Goal: Transaction & Acquisition: Purchase product/service

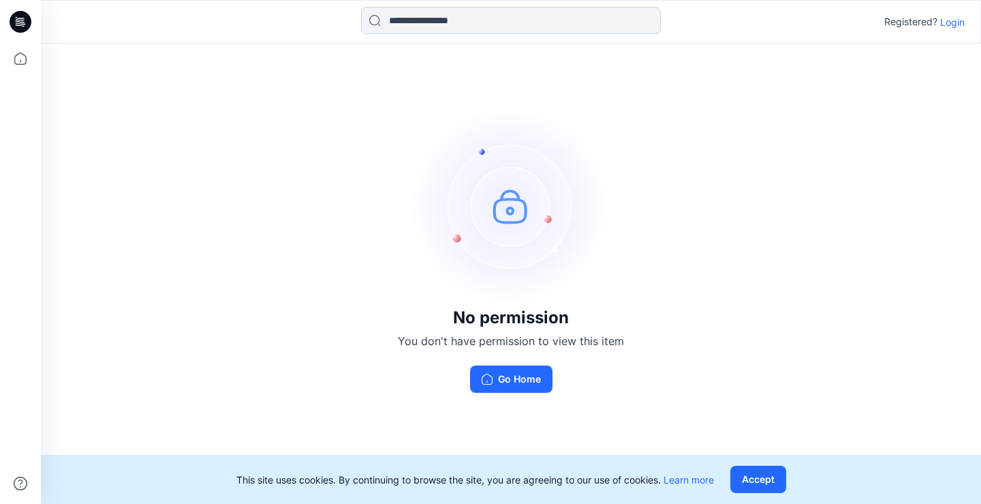
click at [392, 20] on input at bounding box center [511, 20] width 300 height 27
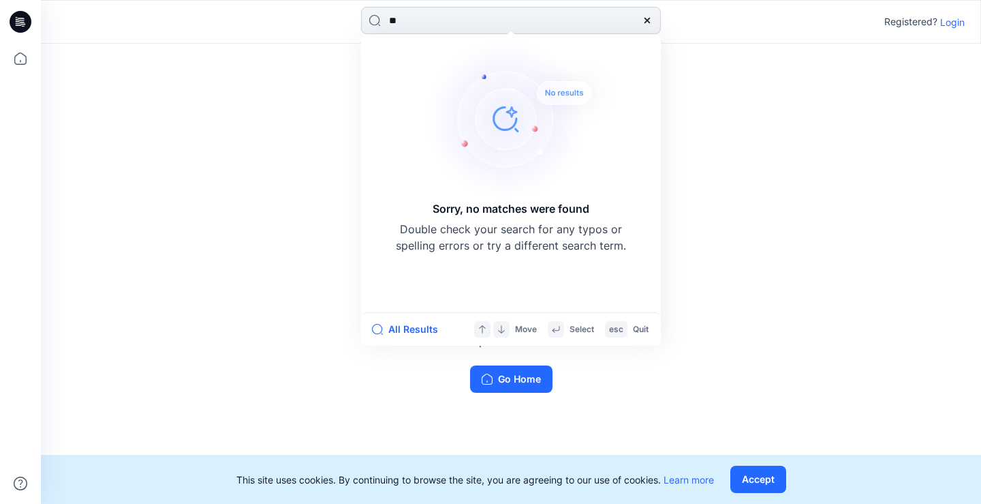
type input "*"
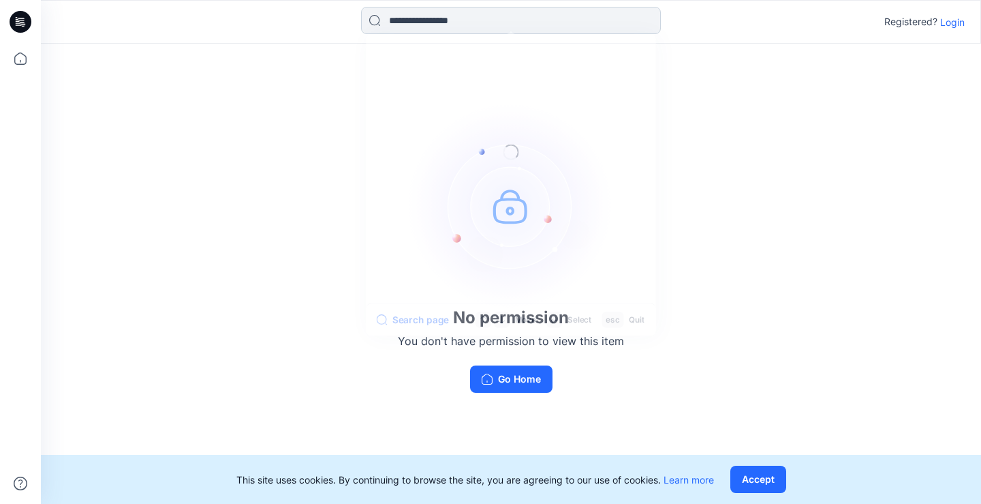
click at [418, 21] on input at bounding box center [511, 20] width 300 height 27
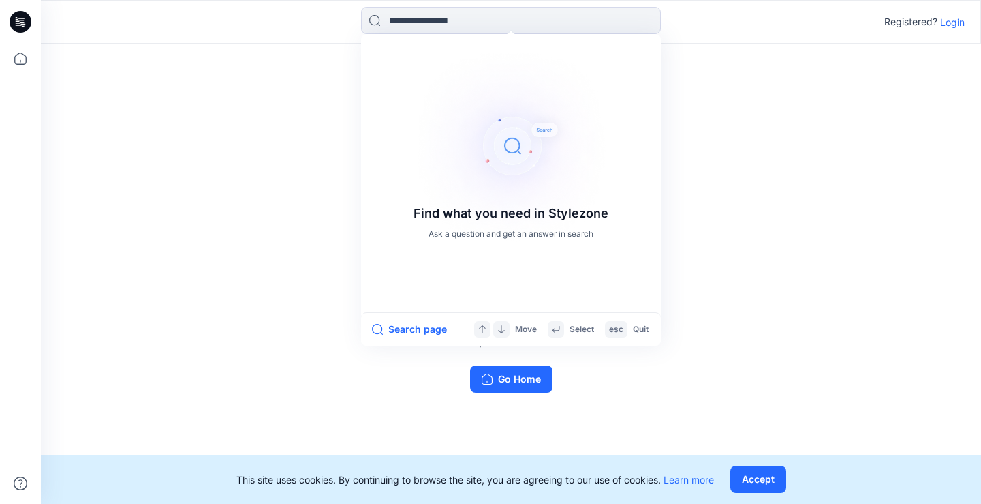
click at [959, 18] on p "Login" at bounding box center [952, 22] width 25 height 14
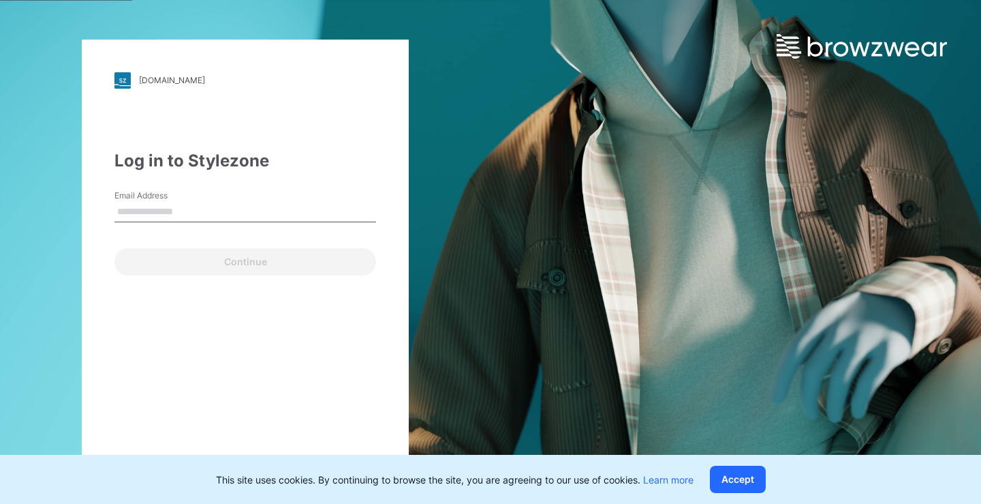
type input "**********"
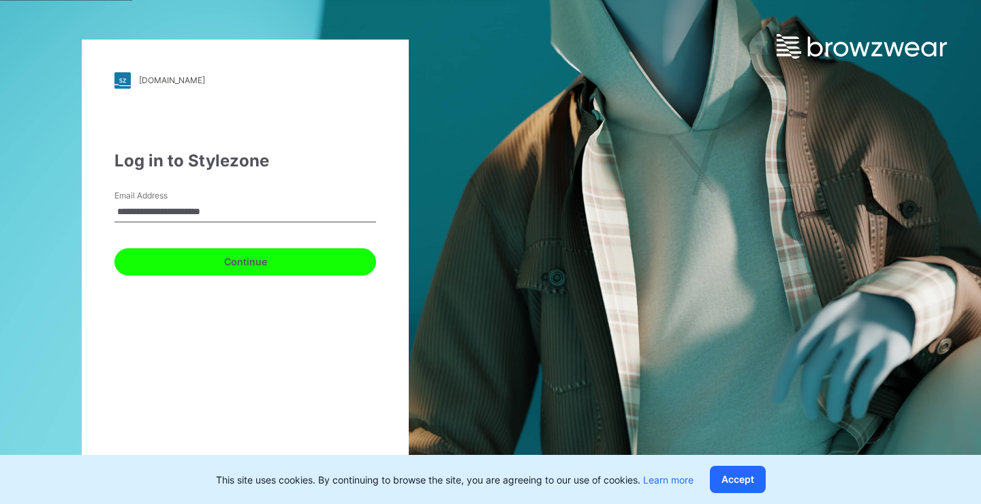
click at [201, 260] on button "Continue" at bounding box center [245, 261] width 262 height 27
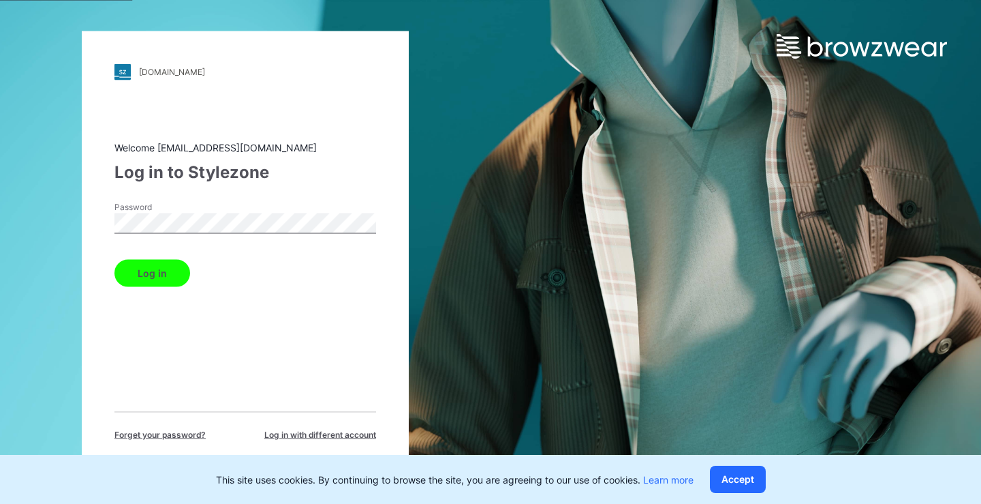
click at [135, 271] on button "Log in" at bounding box center [152, 272] width 76 height 27
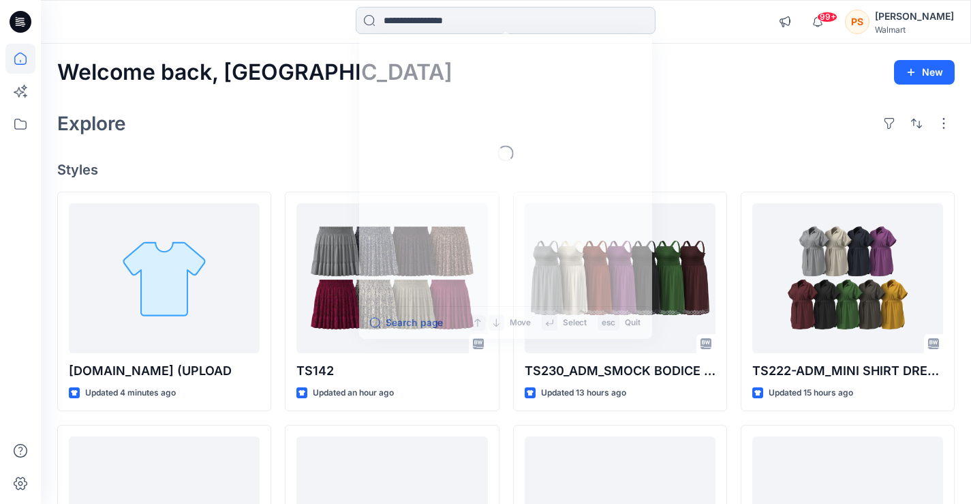
click at [467, 22] on input at bounding box center [506, 20] width 300 height 27
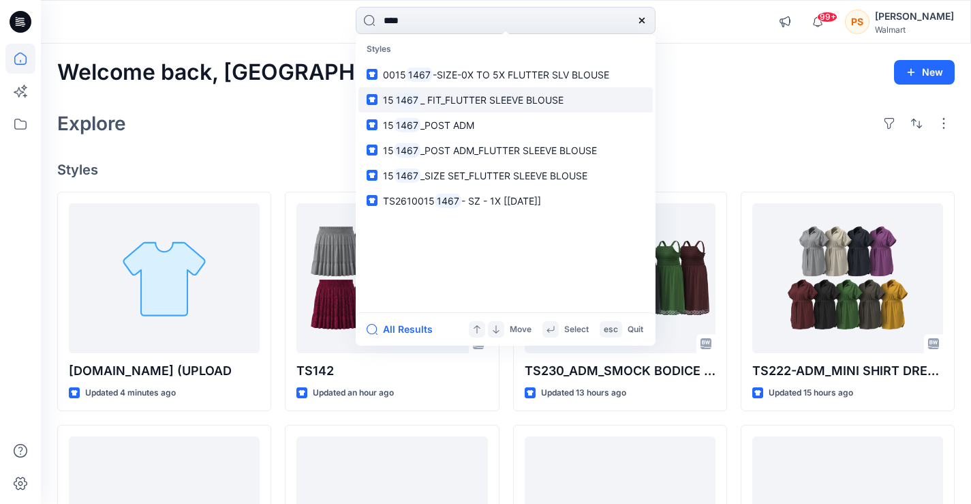
type input "****"
click at [488, 100] on span "_ FIT_FLUTTER SLEEVE BLOUSE" at bounding box center [491, 100] width 143 height 12
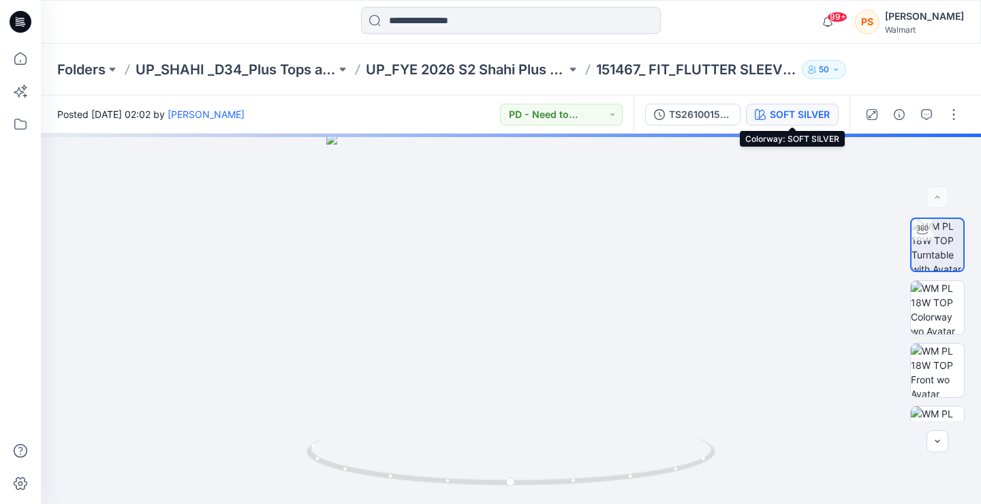
click at [784, 118] on div "SOFT SILVER" at bounding box center [800, 114] width 60 height 15
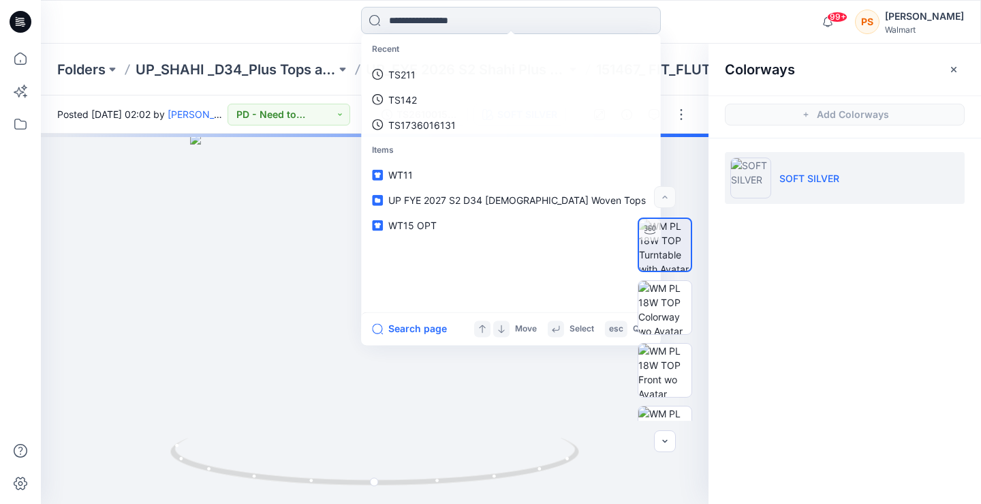
click at [468, 13] on input at bounding box center [511, 20] width 300 height 27
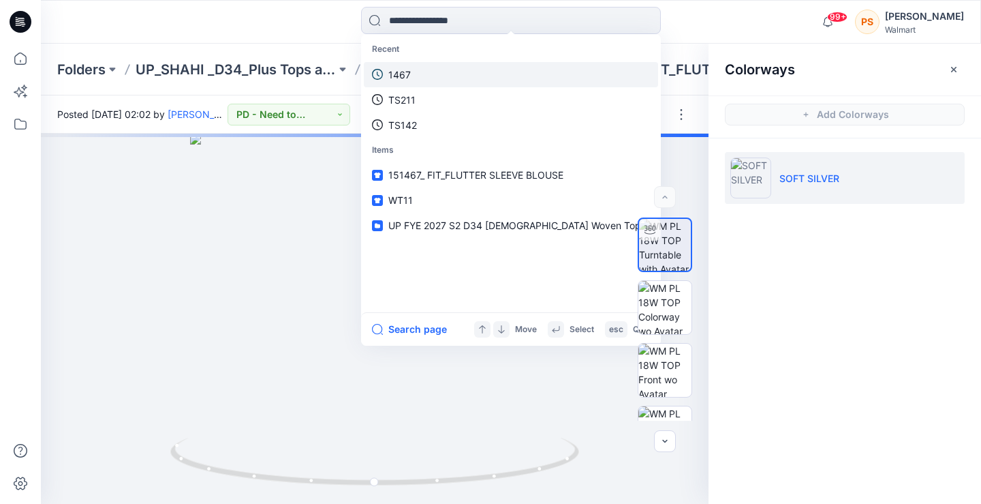
click at [429, 72] on link "1467" at bounding box center [511, 74] width 294 height 25
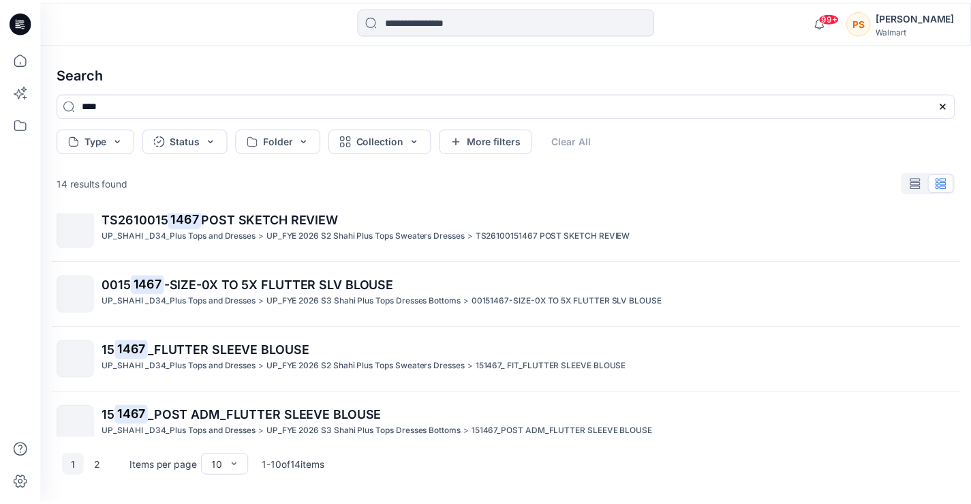
scroll to position [429, 0]
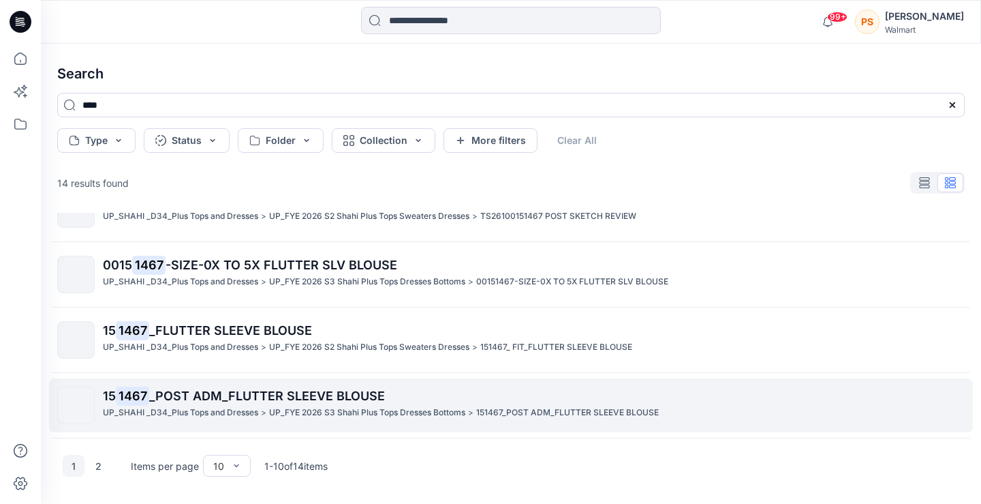
click at [297, 422] on div "15 1467 _POST ADM_FLUTTER SLEEVE BLOUSE UP_SHAHI _D34_Plus Tops and Dresses > U…" at bounding box center [533, 404] width 861 height 37
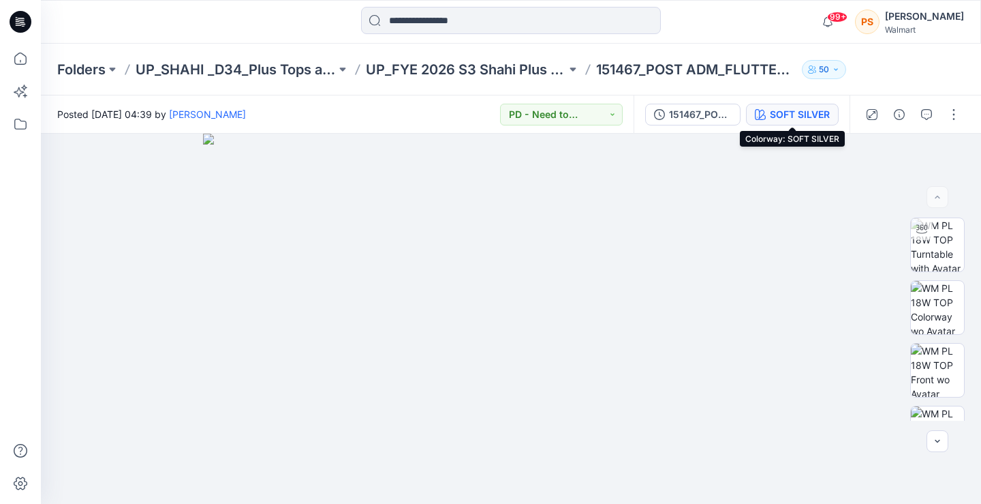
click at [782, 111] on div "SOFT SILVER" at bounding box center [800, 114] width 60 height 15
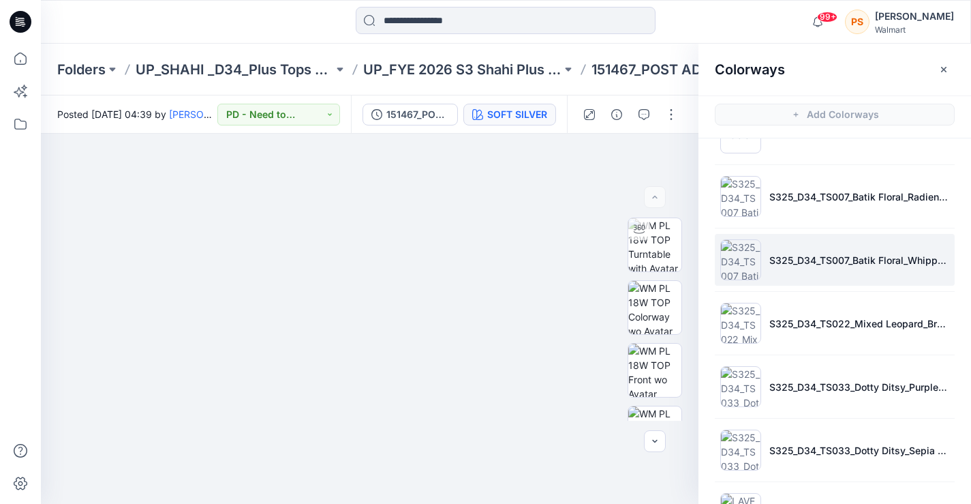
scroll to position [159, 0]
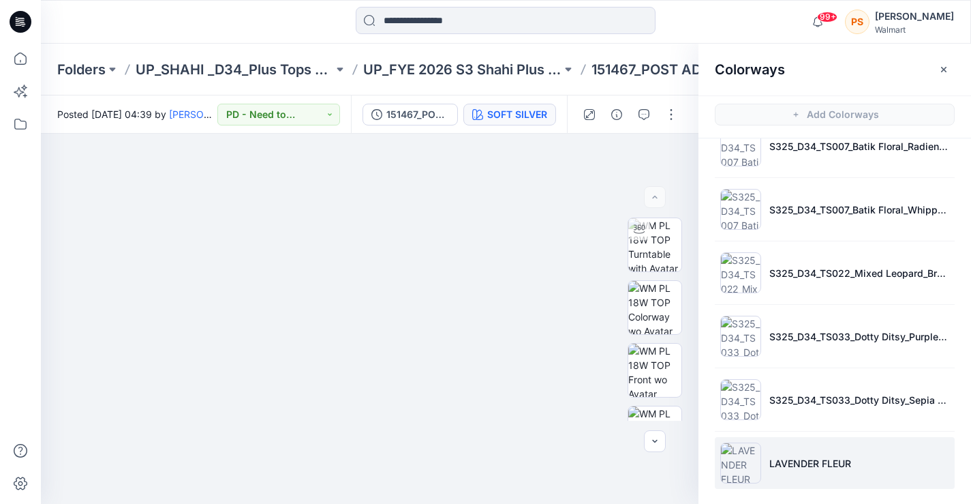
click at [749, 468] on img at bounding box center [740, 462] width 41 height 41
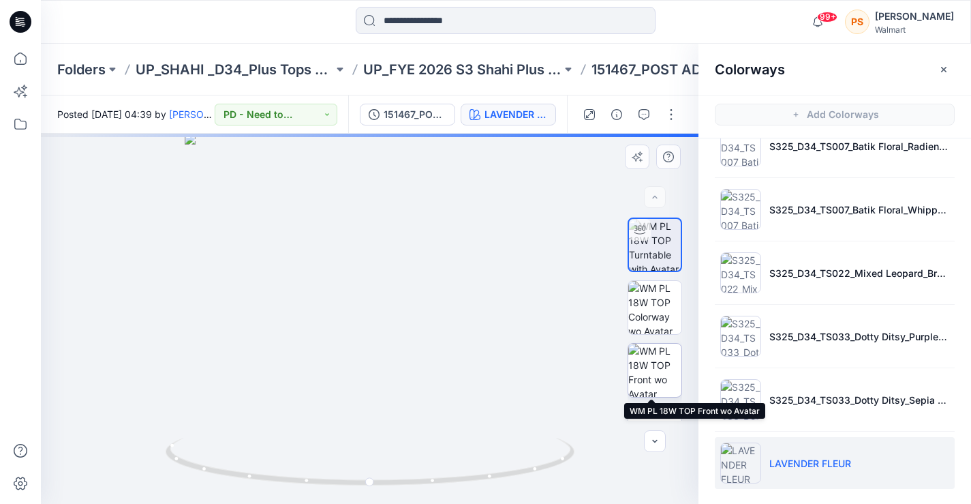
click at [668, 373] on img at bounding box center [654, 369] width 53 height 53
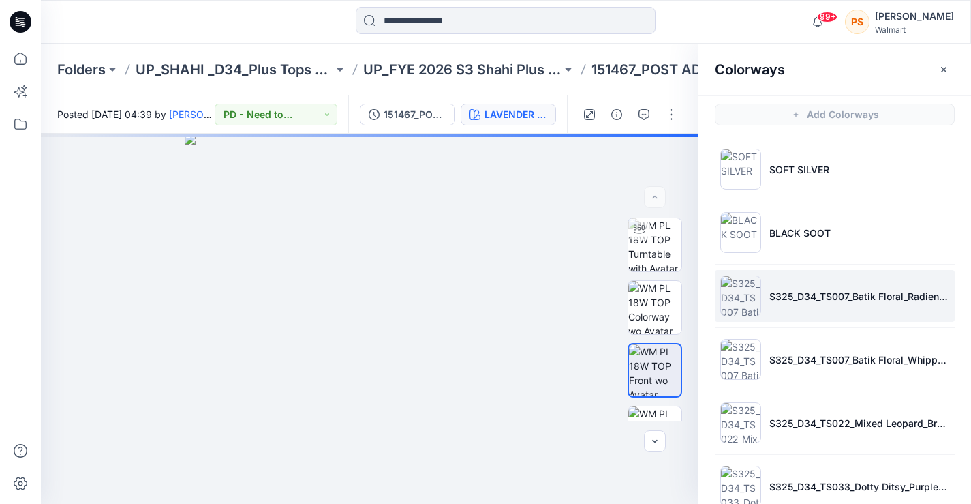
scroll to position [0, 0]
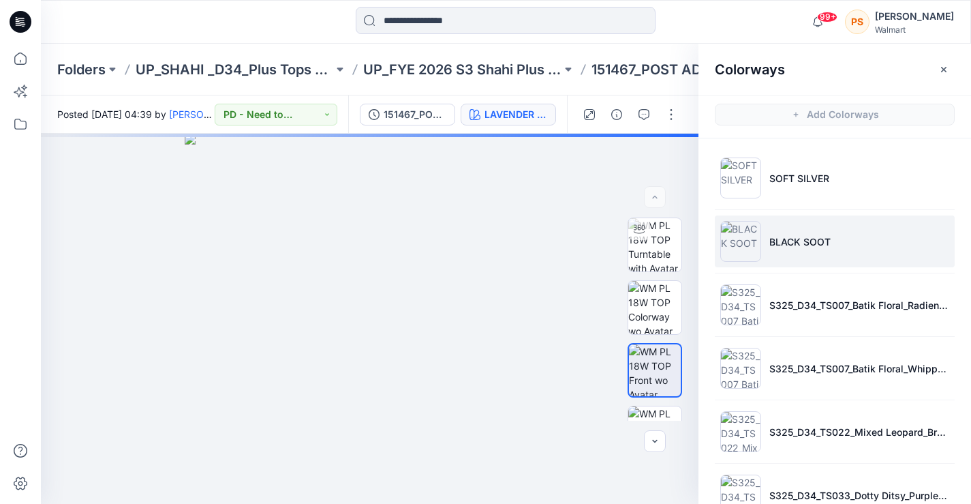
click at [739, 236] on img at bounding box center [740, 241] width 41 height 41
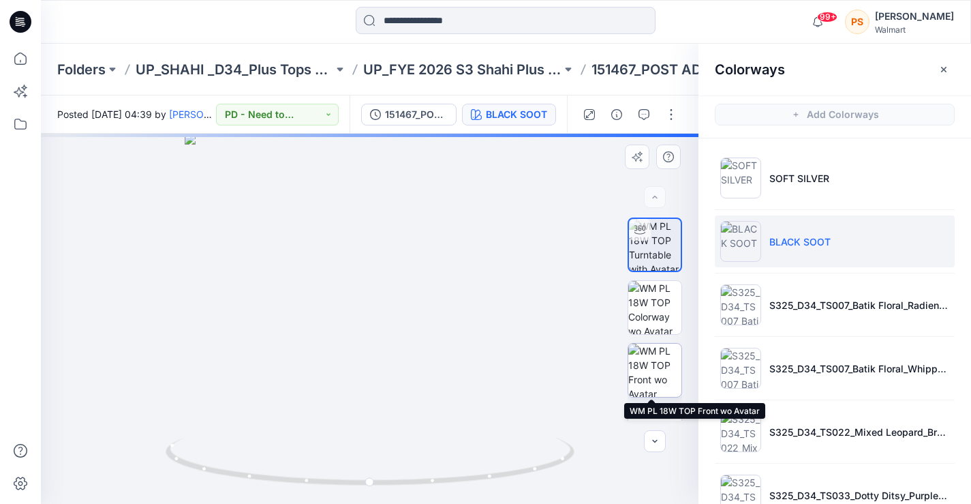
click at [651, 375] on img at bounding box center [654, 369] width 53 height 53
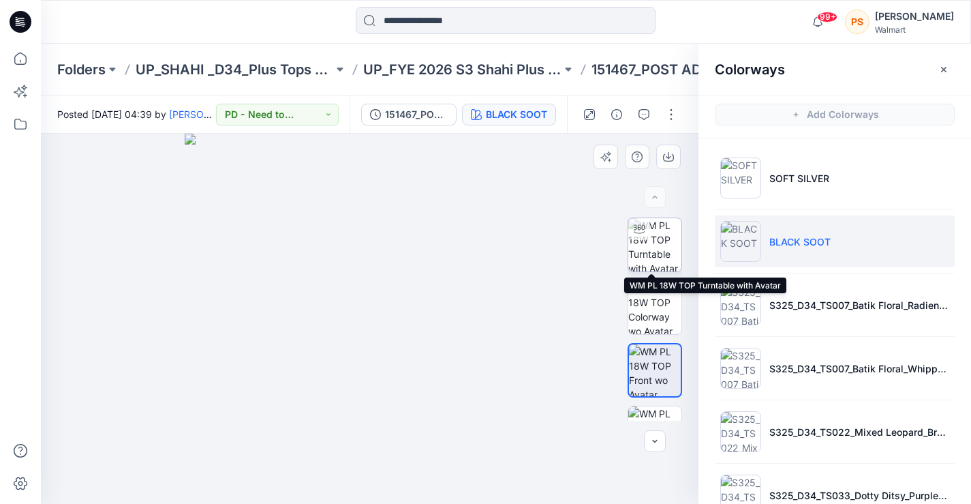
click at [653, 238] on img at bounding box center [654, 244] width 53 height 53
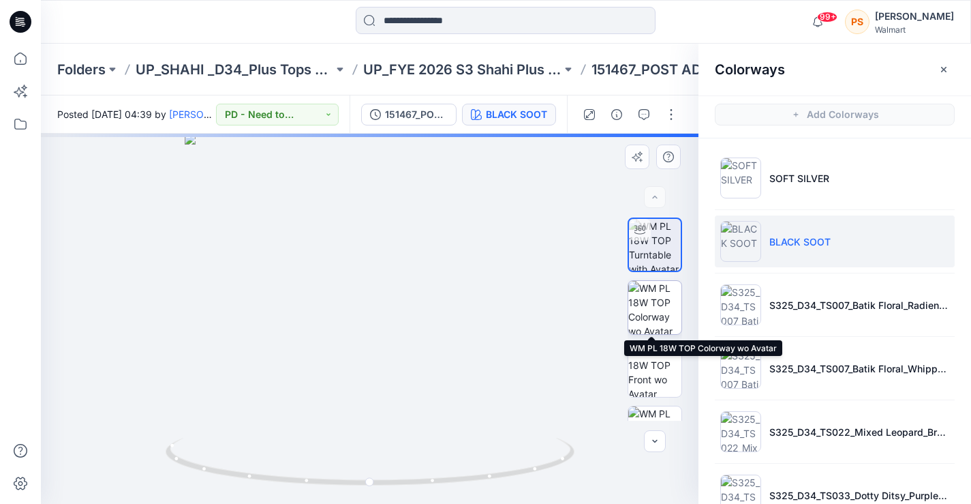
click at [641, 313] on img at bounding box center [654, 307] width 53 height 53
